Goal: Information Seeking & Learning: Check status

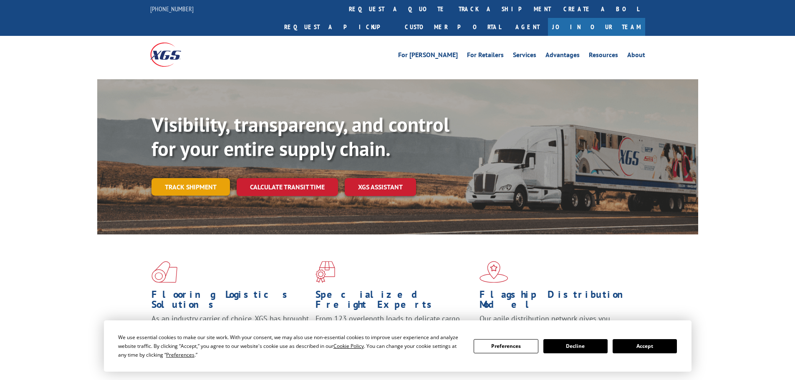
click at [205, 178] on link "Track shipment" at bounding box center [190, 187] width 78 height 18
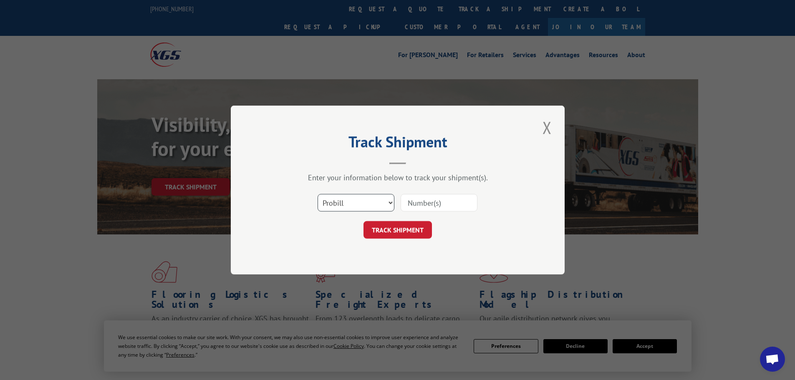
click at [391, 202] on select "Select category... Probill BOL PO" at bounding box center [356, 203] width 77 height 18
select select "po"
click at [318, 194] on select "Select category... Probill BOL PO" at bounding box center [356, 203] width 77 height 18
click at [413, 201] on input at bounding box center [439, 203] width 77 height 18
type input "03537045"
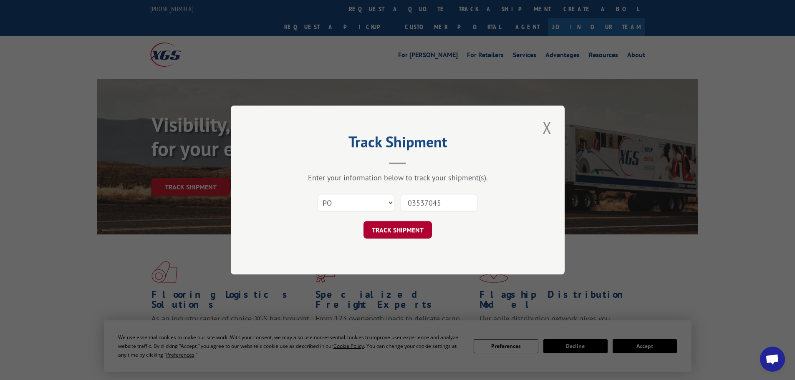
click at [401, 226] on button "TRACK SHIPMENT" at bounding box center [397, 230] width 68 height 18
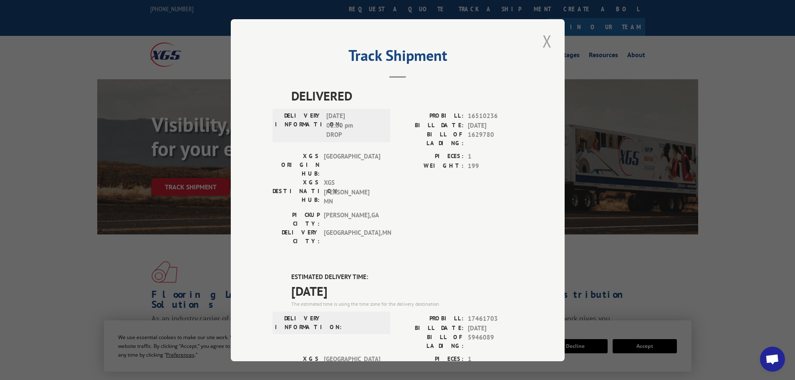
click at [544, 39] on button "Close modal" at bounding box center [547, 41] width 14 height 23
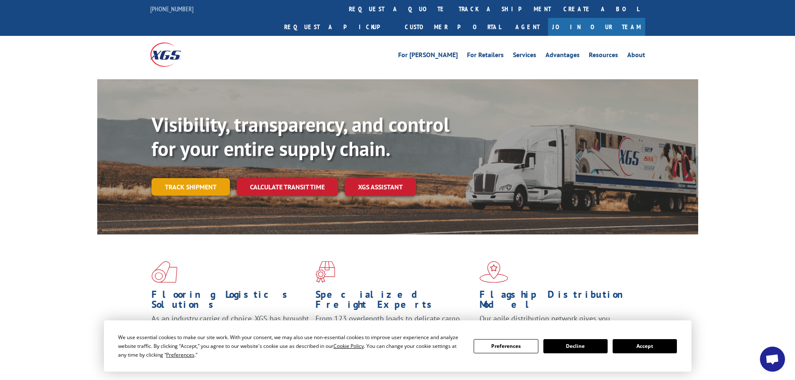
click at [198, 178] on link "Track shipment" at bounding box center [190, 187] width 78 height 18
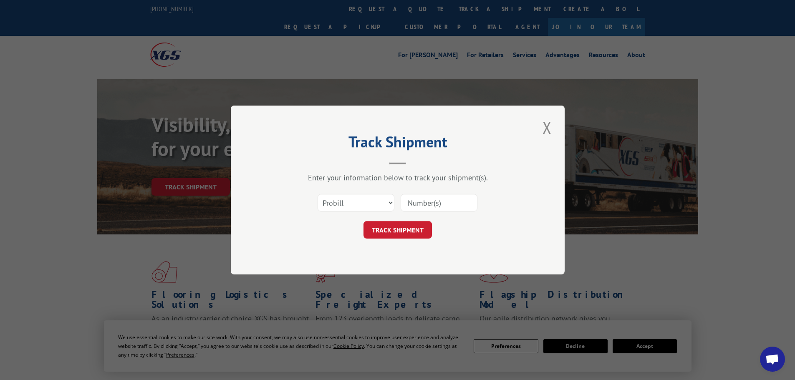
click at [420, 200] on input at bounding box center [439, 203] width 77 height 18
click at [390, 204] on select "Select category... Probill BOL PO" at bounding box center [356, 203] width 77 height 18
select select "po"
click at [318, 194] on select "Select category... Probill BOL PO" at bounding box center [356, 203] width 77 height 18
click at [440, 203] on input at bounding box center [439, 203] width 77 height 18
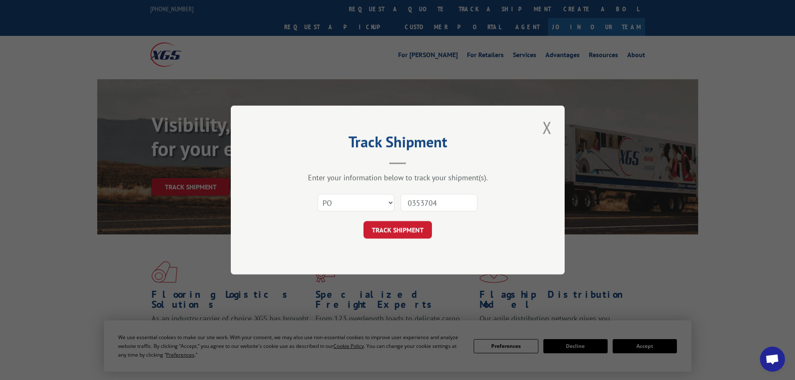
type input "03537045"
click button "TRACK SHIPMENT" at bounding box center [397, 230] width 68 height 18
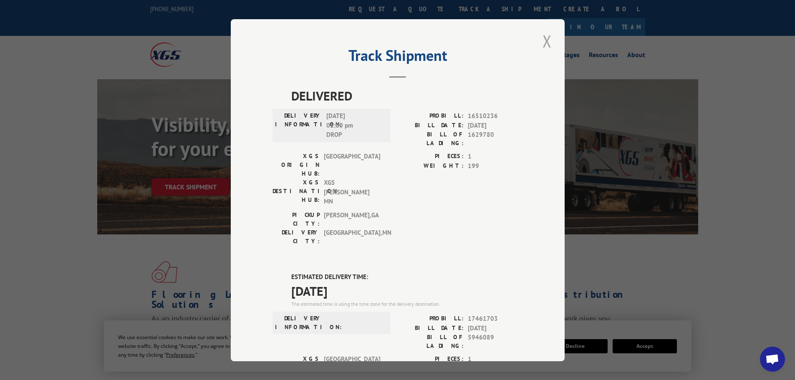
click at [542, 36] on button "Close modal" at bounding box center [547, 41] width 14 height 23
